Goal: Obtain resource: Download file/media

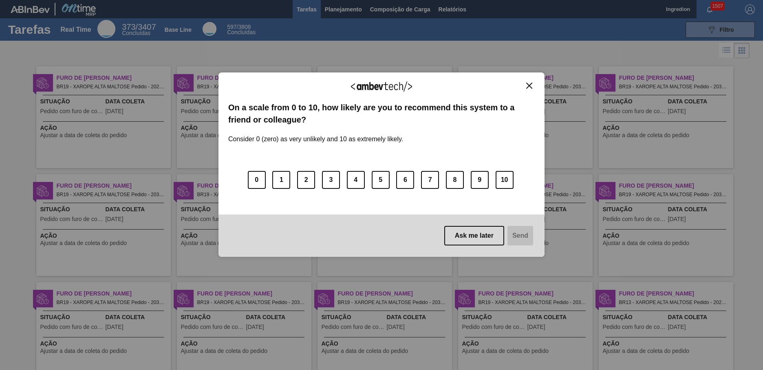
click at [529, 86] on img "Close" at bounding box center [529, 86] width 6 height 6
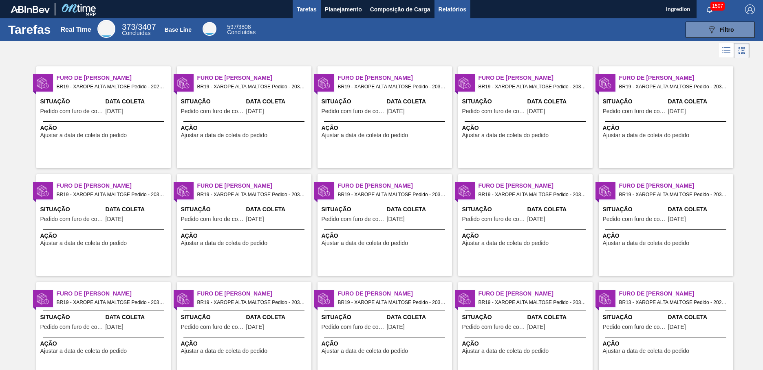
click at [451, 9] on span "Relatórios" at bounding box center [452, 9] width 28 height 10
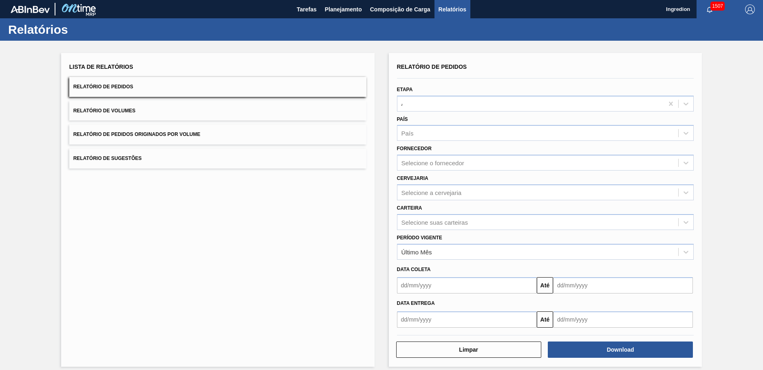
type input "Aguardando Faturamento"
type input "Xarope"
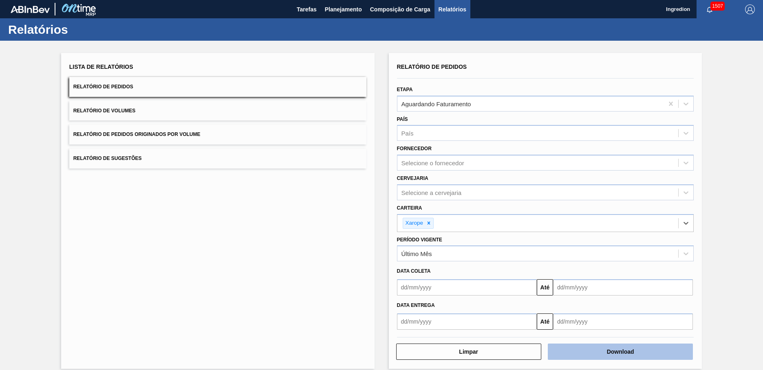
click at [619, 352] on button "Download" at bounding box center [619, 352] width 145 height 16
